Goal: Transaction & Acquisition: Download file/media

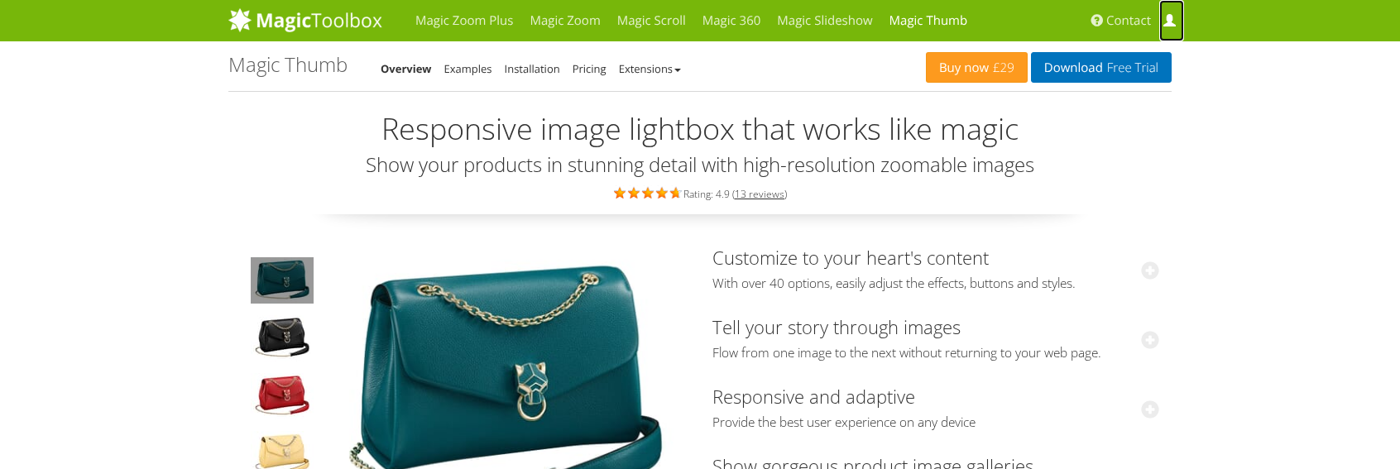
click at [1167, 18] on span at bounding box center [1169, 21] width 12 height 12
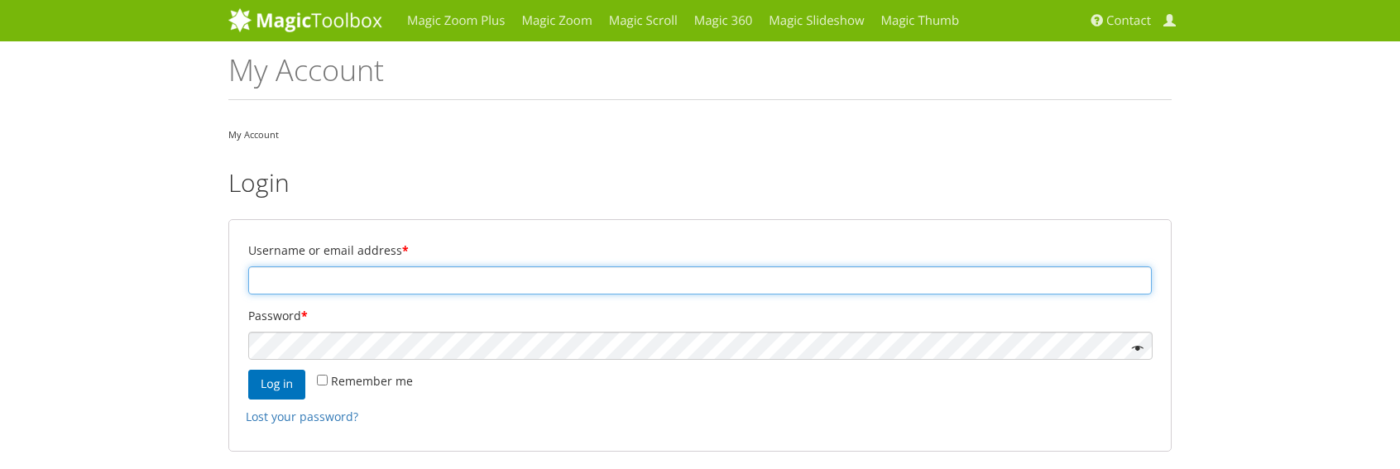
click at [352, 285] on input "Username or email address *" at bounding box center [699, 280] width 903 height 28
type input "[PERSON_NAME][EMAIL_ADDRESS][DOMAIN_NAME]"
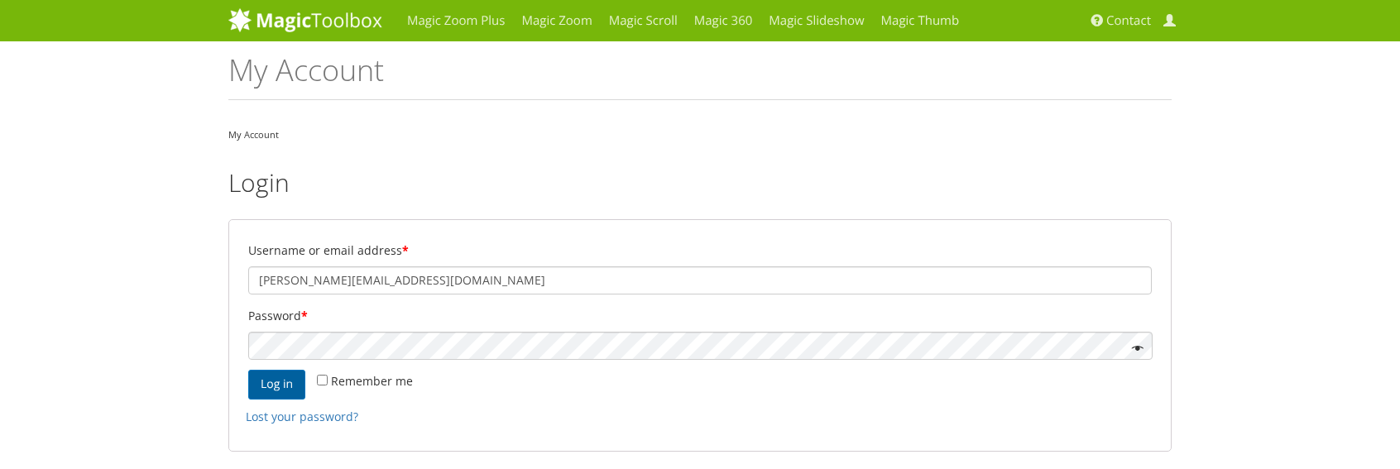
click at [282, 386] on button "Log in" at bounding box center [276, 385] width 57 height 30
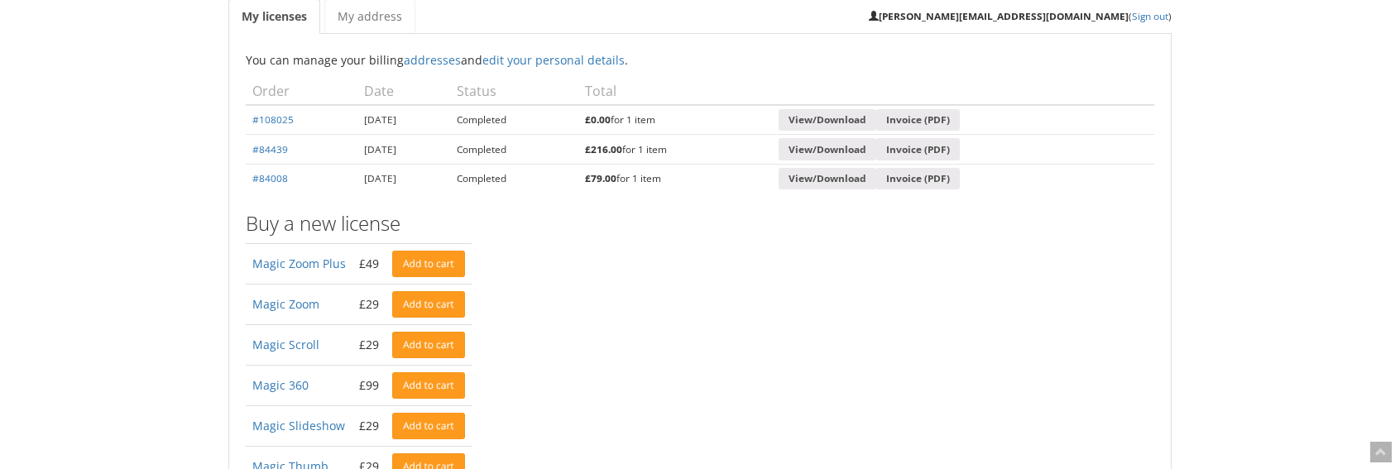
scroll to position [248, 0]
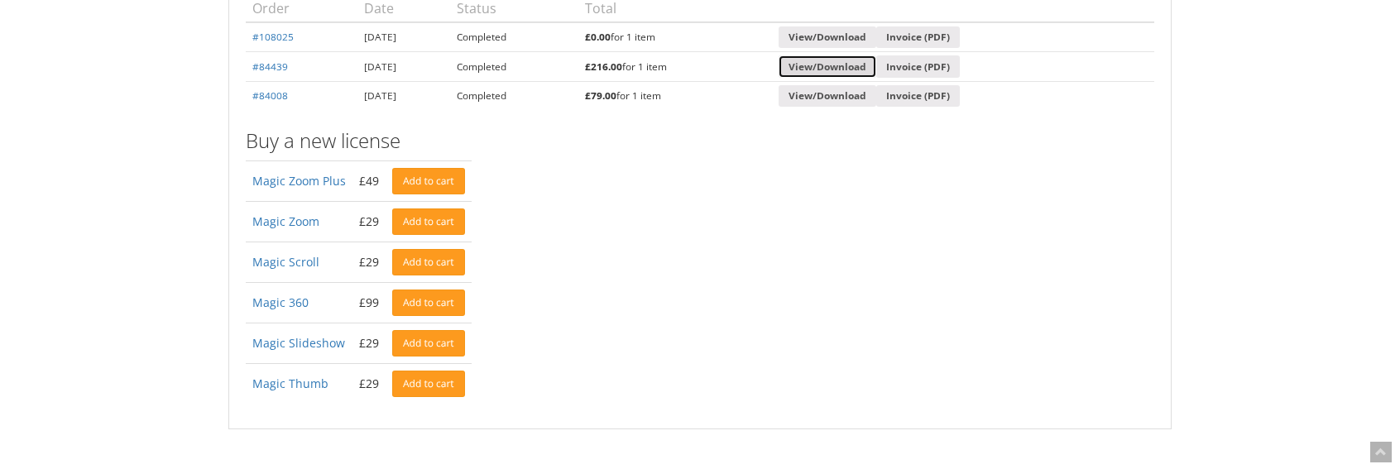
click at [867, 59] on link "View/Download" at bounding box center [828, 66] width 98 height 22
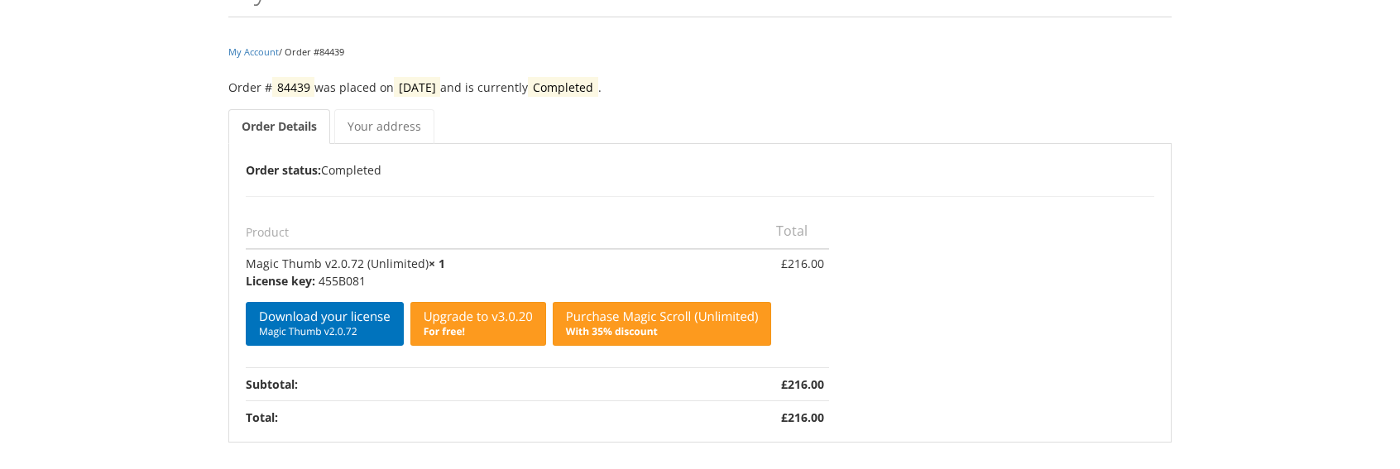
scroll to position [165, 0]
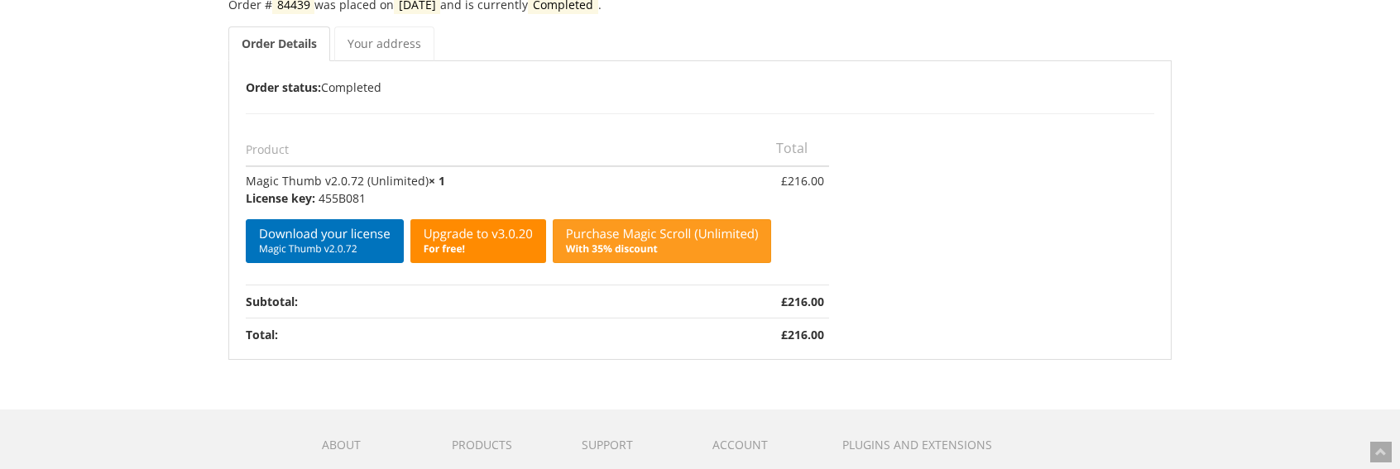
click at [457, 247] on b "For free!" at bounding box center [444, 249] width 41 height 14
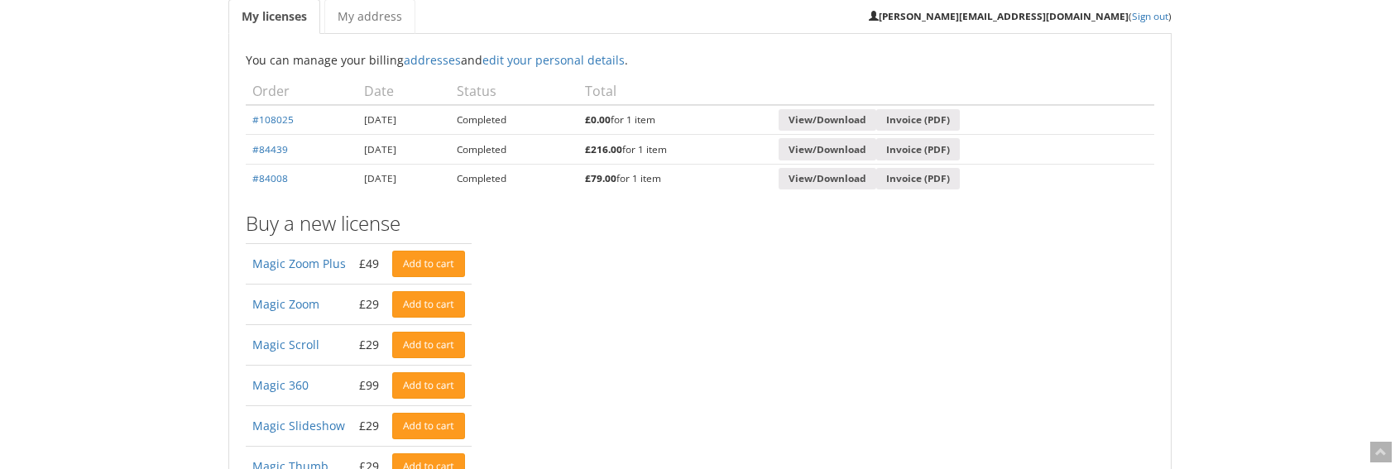
scroll to position [83, 0]
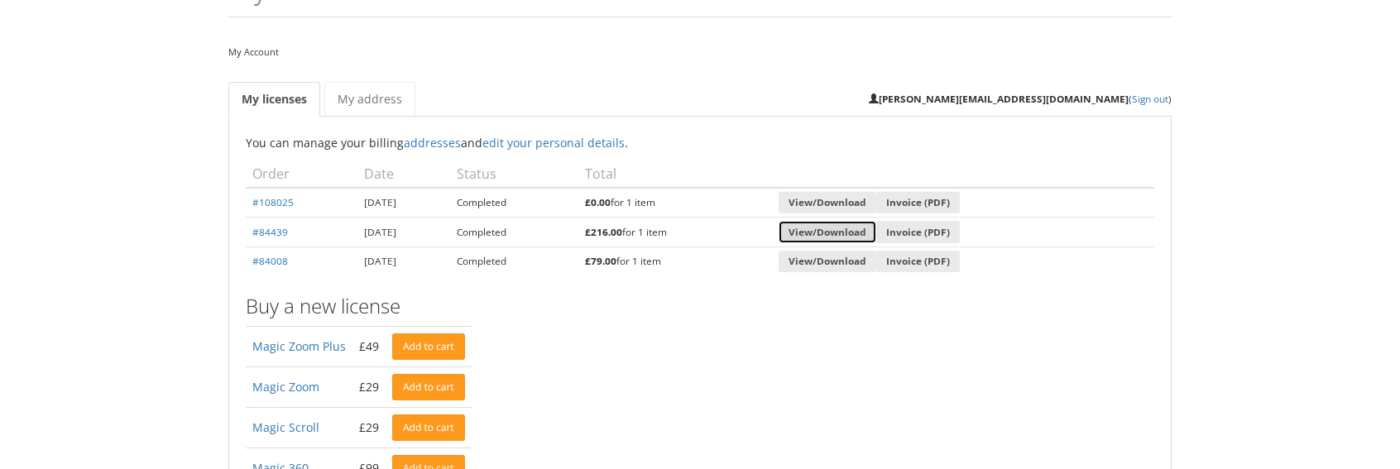
click at [849, 233] on link "View/Download" at bounding box center [828, 232] width 98 height 22
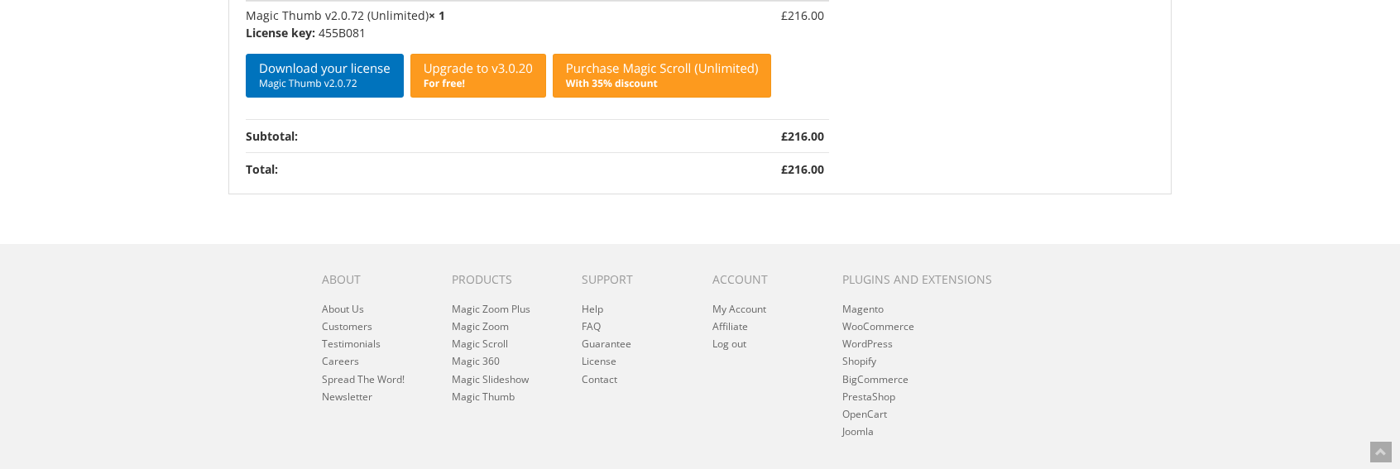
scroll to position [414, 0]
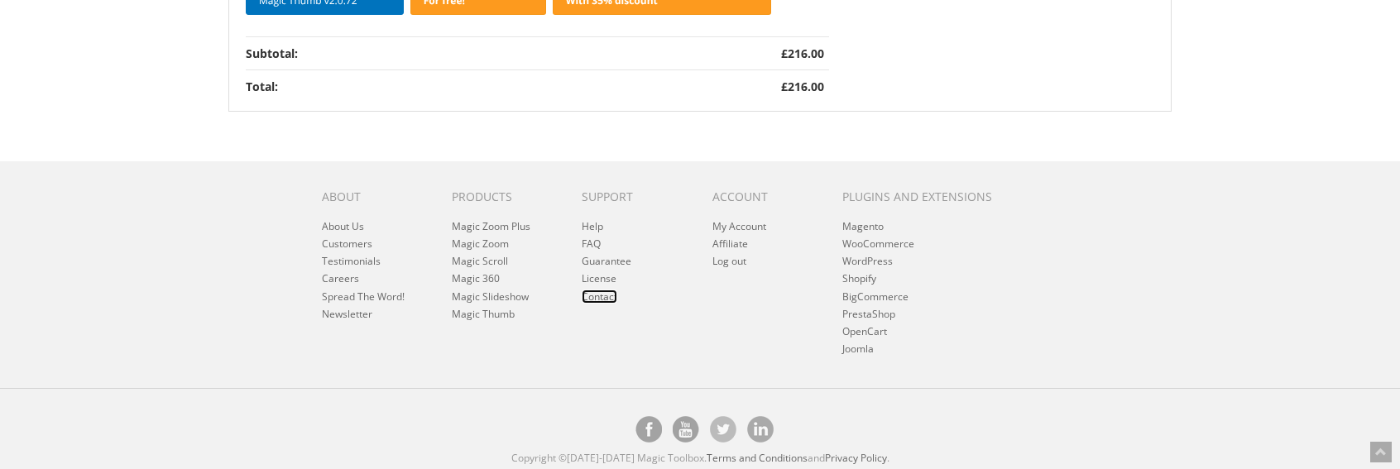
click at [601, 295] on link "Contact" at bounding box center [600, 297] width 36 height 14
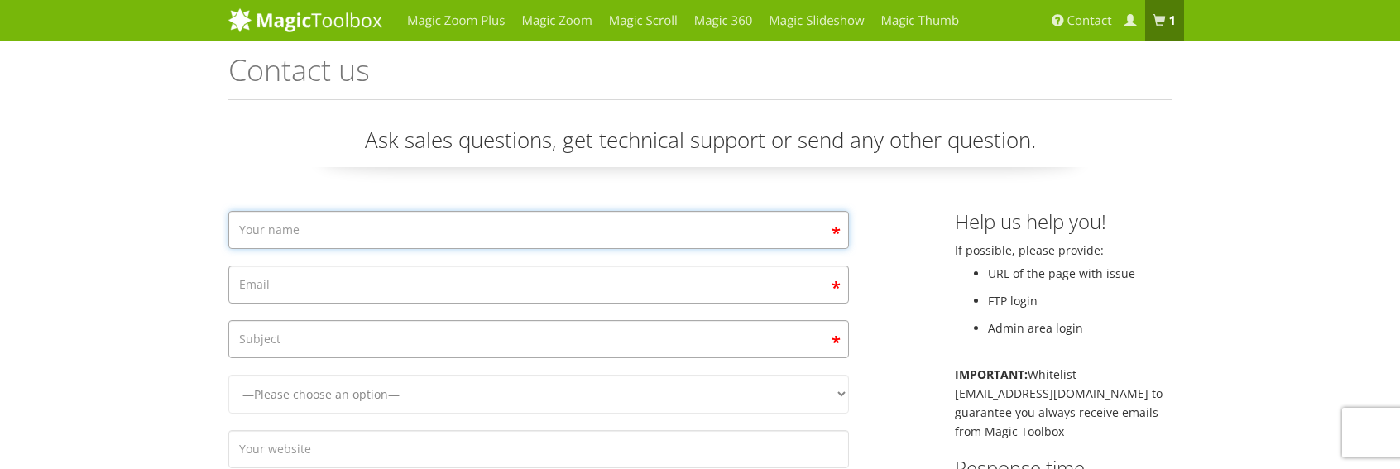
click at [584, 234] on input "Contact form" at bounding box center [538, 230] width 621 height 38
click at [1130, 24] on span at bounding box center [1130, 21] width 12 height 12
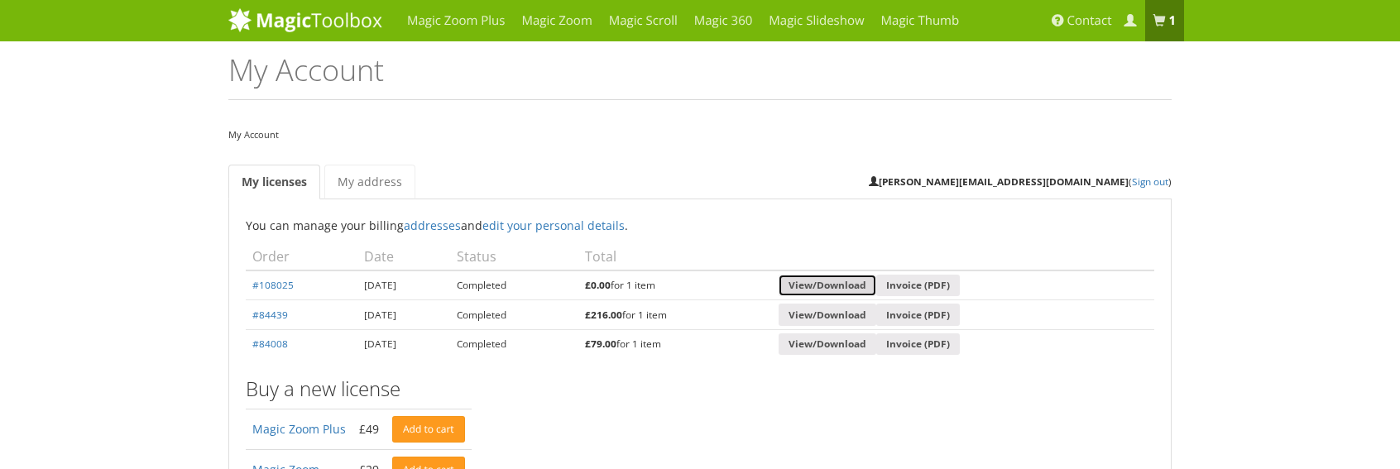
click at [856, 280] on link "View/Download" at bounding box center [828, 286] width 98 height 22
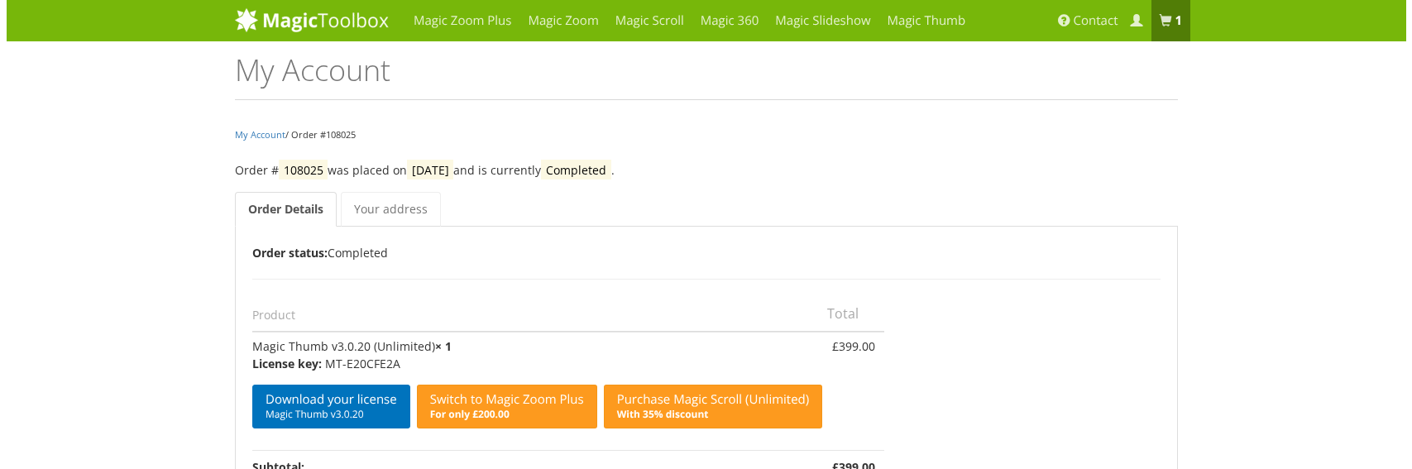
scroll to position [83, 0]
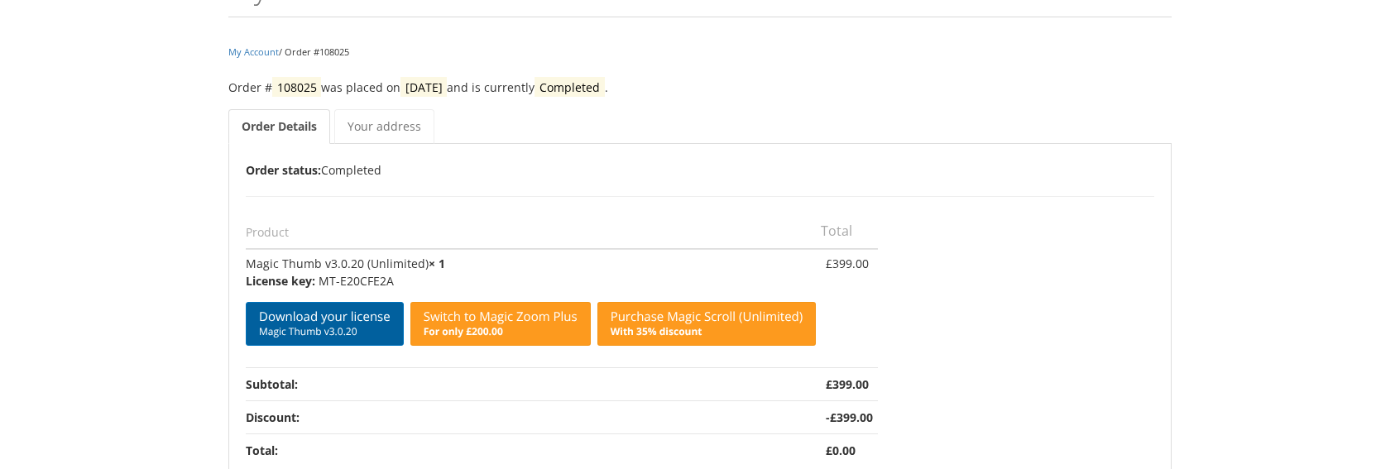
click at [303, 319] on link "Download your license Magic Thumb v3.0.20" at bounding box center [325, 324] width 158 height 44
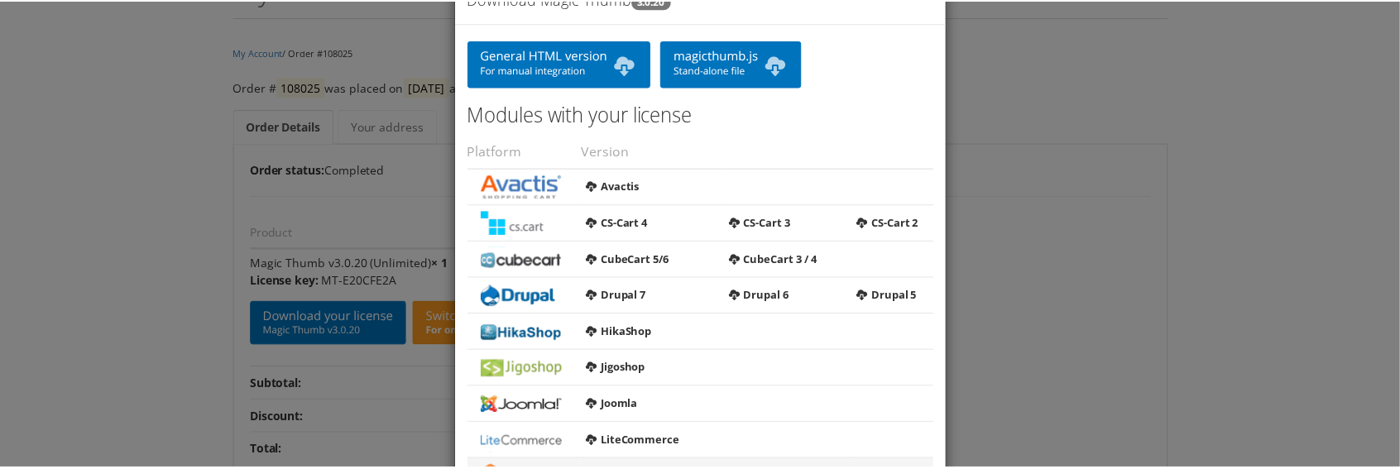
scroll to position [0, 0]
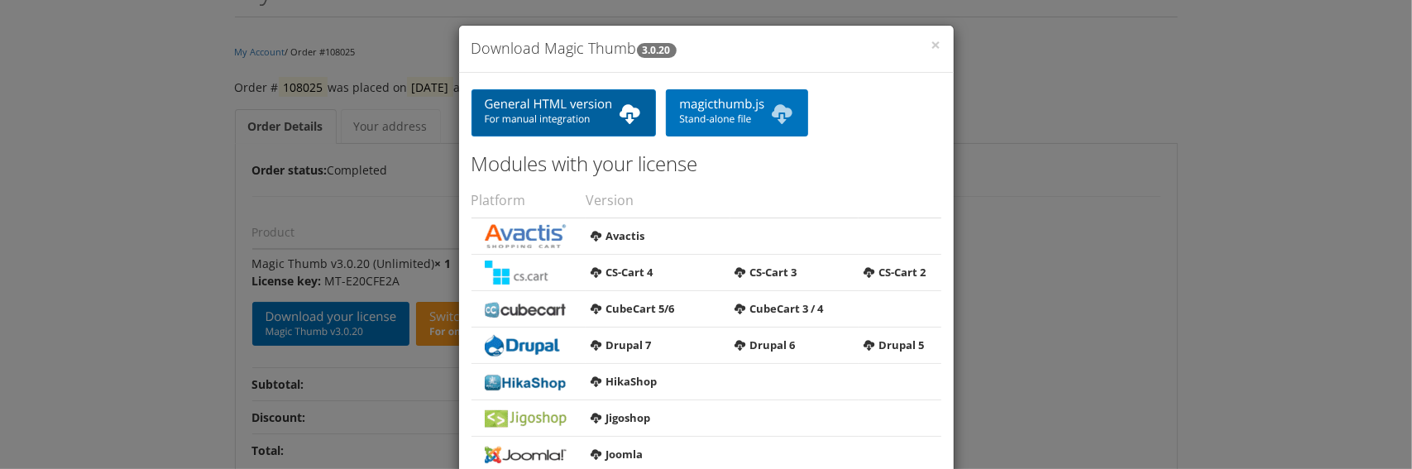
click at [549, 114] on span "For manual integration" at bounding box center [564, 119] width 159 height 13
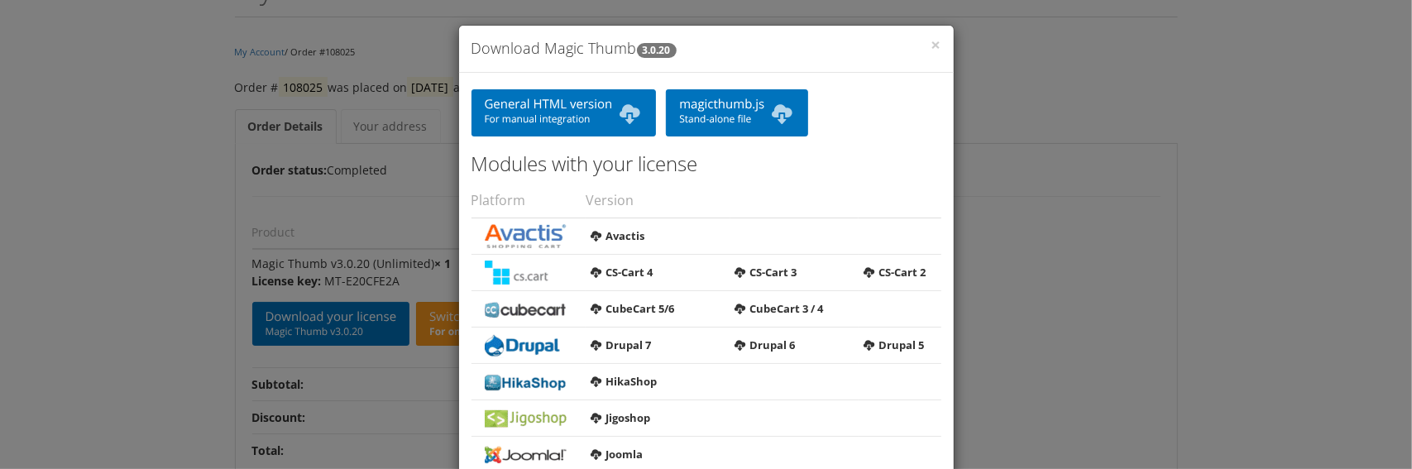
click at [166, 264] on div "× Download Magic Thumb 3.0.20 General HTML version For manual integration magic…" at bounding box center [706, 234] width 1412 height 469
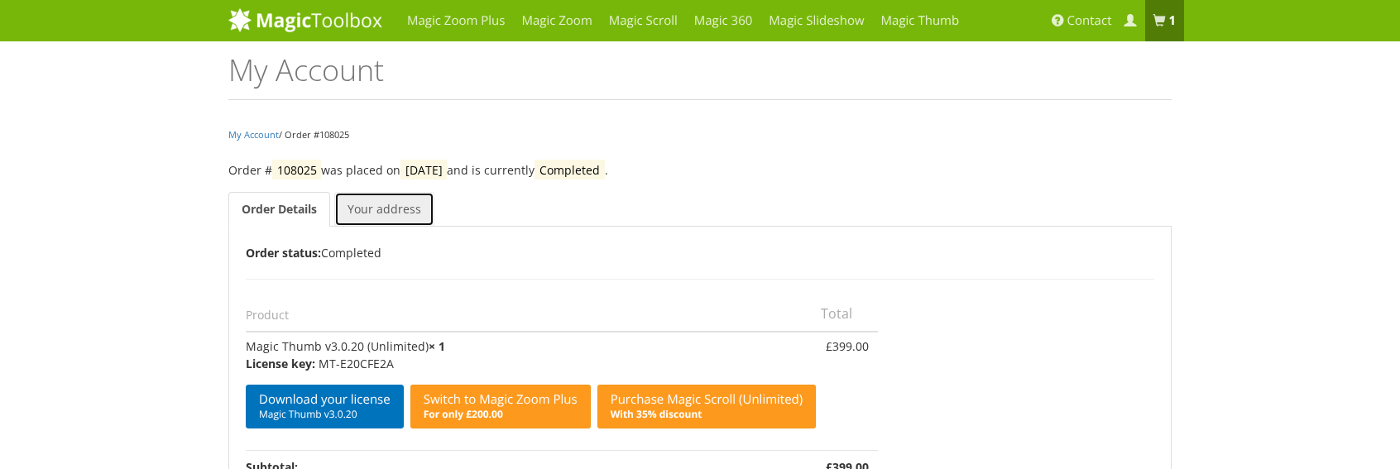
click at [397, 212] on link "Your address" at bounding box center [384, 209] width 100 height 35
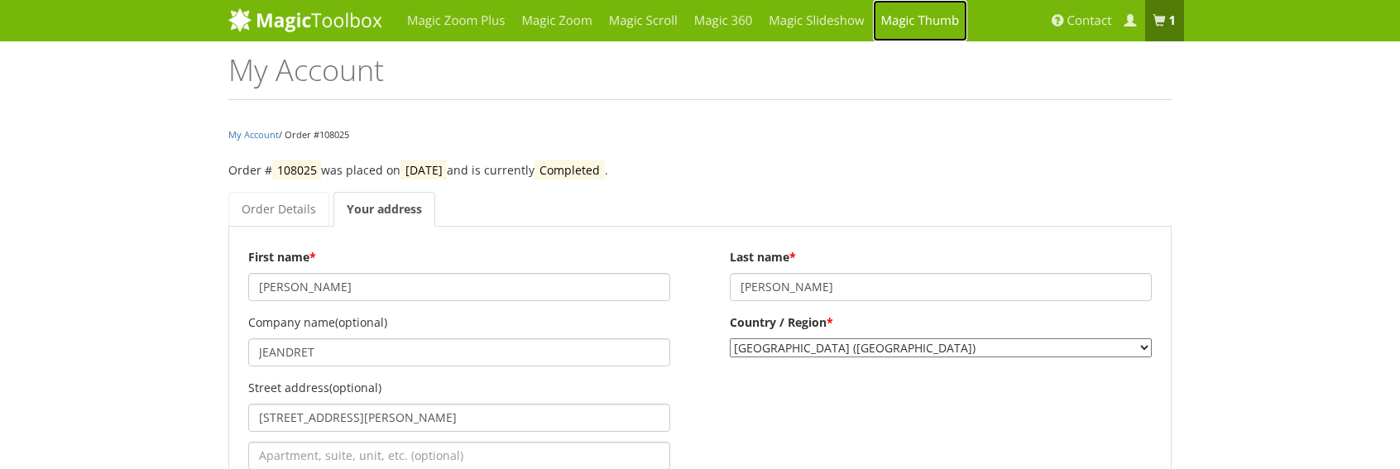
click at [917, 22] on link "Magic Thumb" at bounding box center [920, 20] width 95 height 41
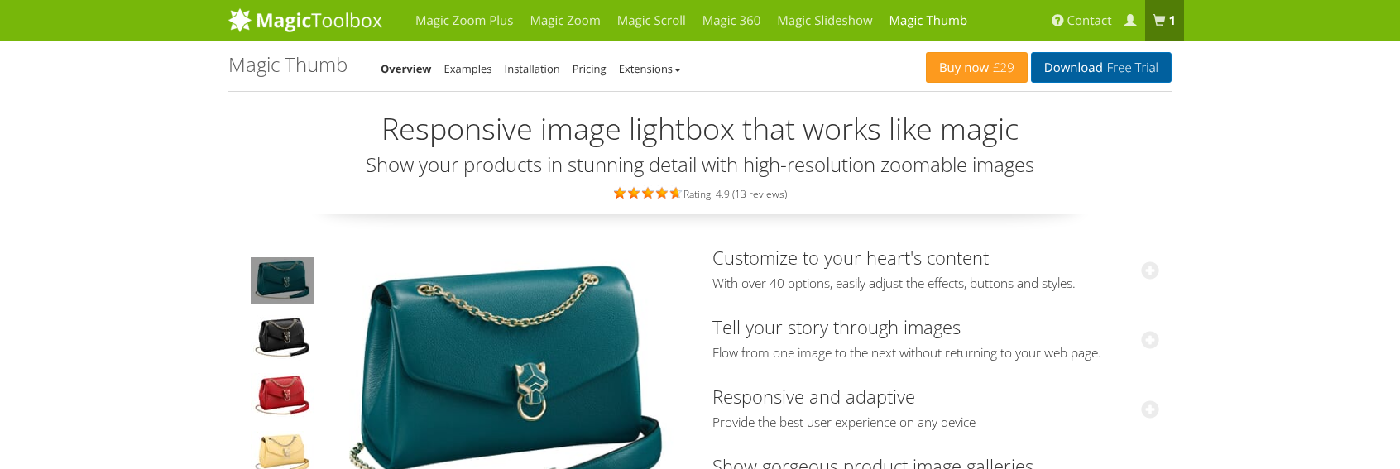
click at [1090, 64] on link "Download Free Trial" at bounding box center [1101, 67] width 141 height 31
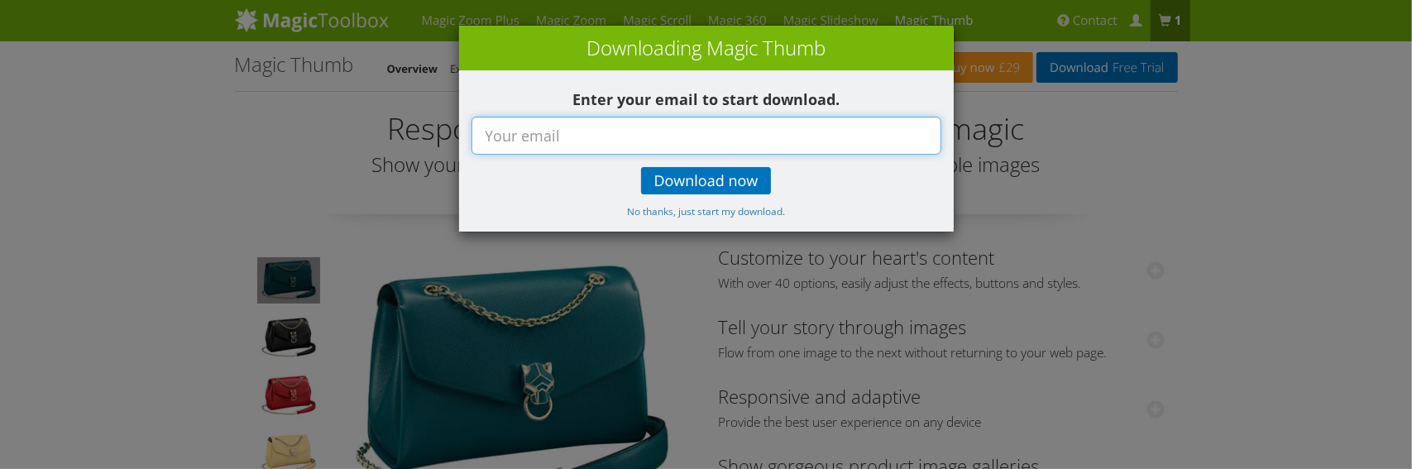
click at [676, 144] on input "text" at bounding box center [707, 136] width 470 height 38
type input "dbltoe@gmail.com"
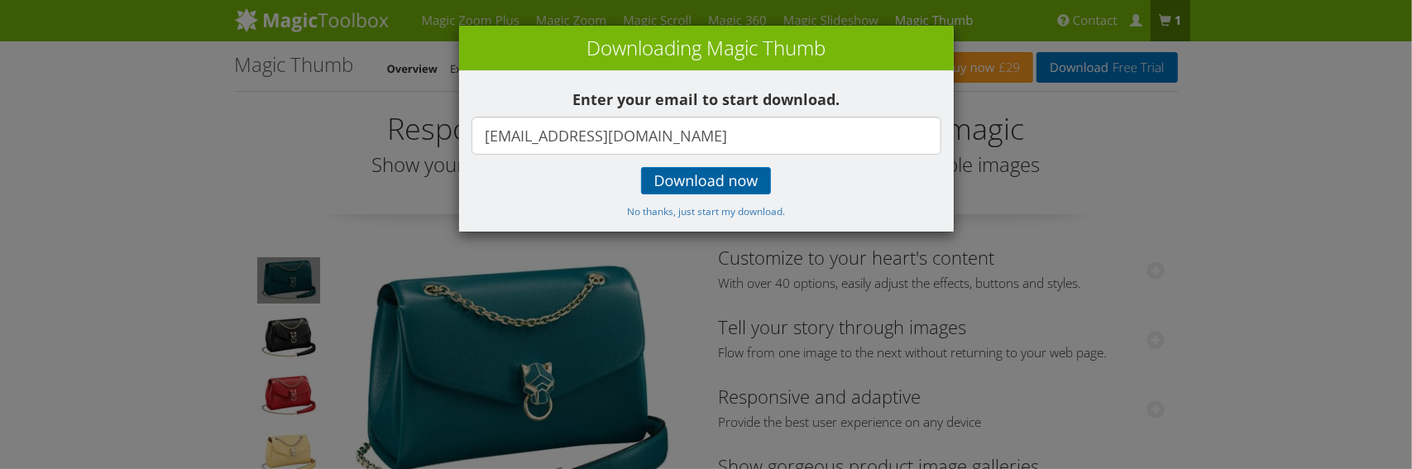
click at [725, 175] on span "Download now" at bounding box center [706, 181] width 104 height 13
